Goal: Information Seeking & Learning: Learn about a topic

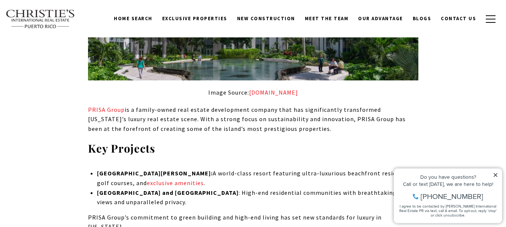
scroll to position [412, 0]
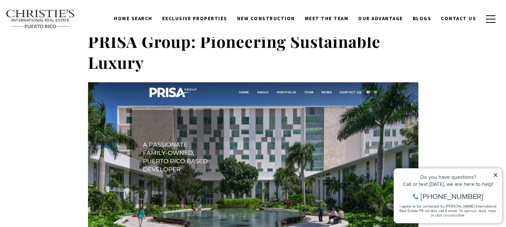
click at [36, 22] on img at bounding box center [41, 18] width 70 height 19
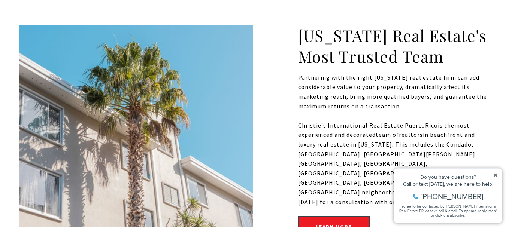
scroll to position [300, 0]
